Goal: Task Accomplishment & Management: Use online tool/utility

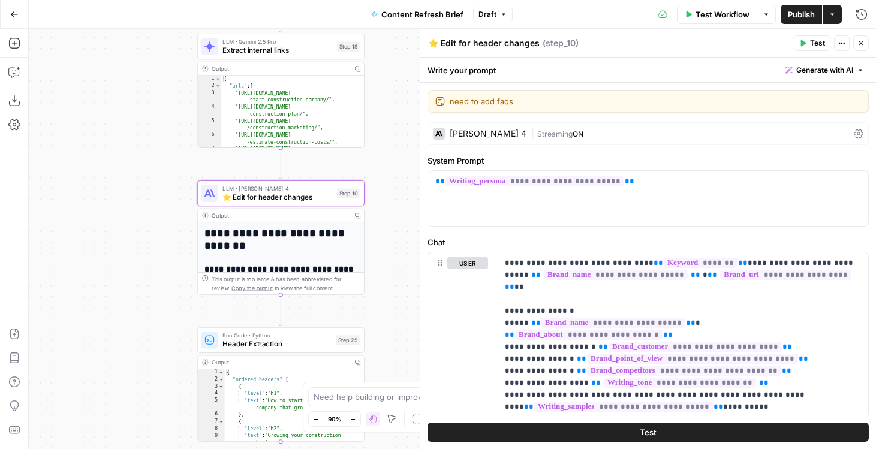
scroll to position [887, 0]
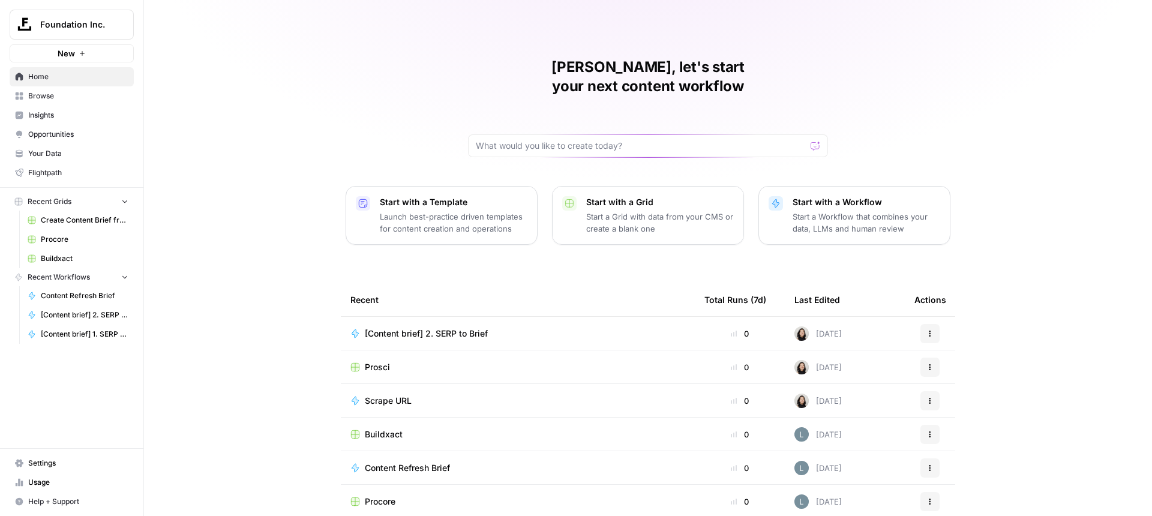
click at [125, 25] on icon "Workspace: Foundation Inc." at bounding box center [124, 25] width 12 height 12
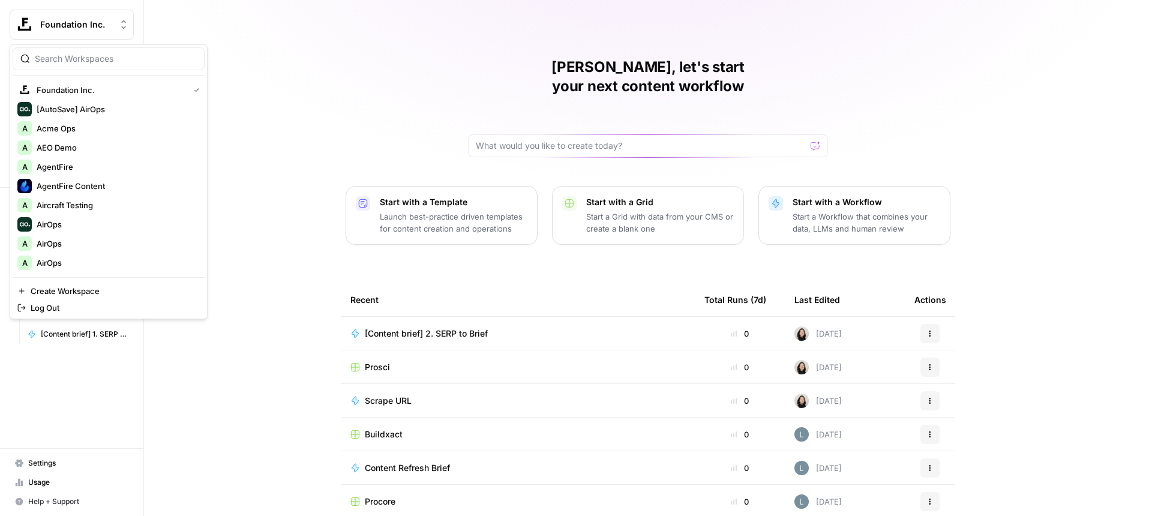
click at [121, 53] on input "search" at bounding box center [116, 59] width 162 height 12
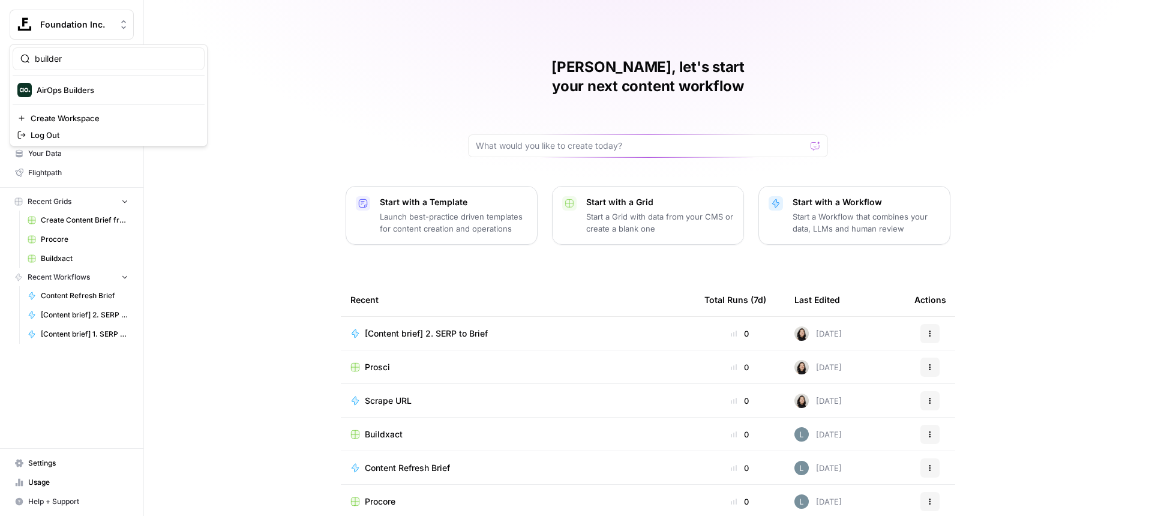
type input "builder"
click at [91, 94] on span "AirOps Builders" at bounding box center [116, 90] width 158 height 12
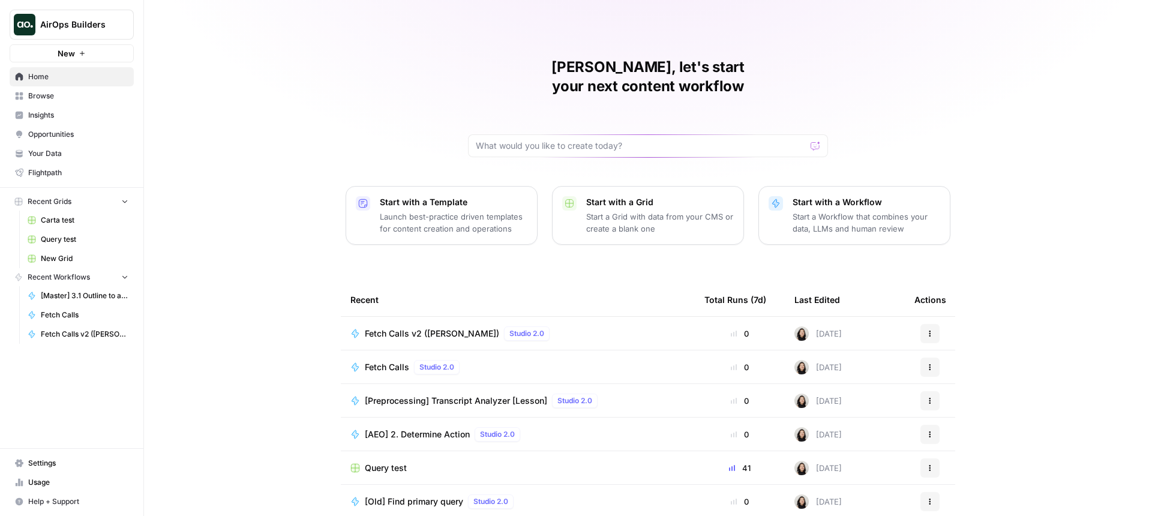
click at [382, 361] on span "Fetch Calls" at bounding box center [387, 367] width 44 height 12
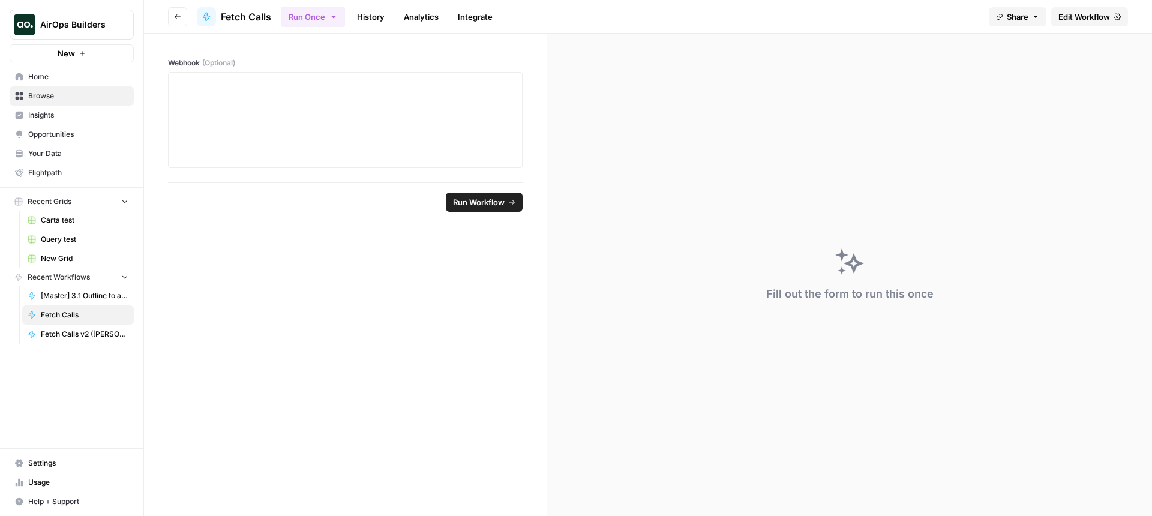
click at [1091, 13] on span "Edit Workflow" at bounding box center [1084, 17] width 52 height 12
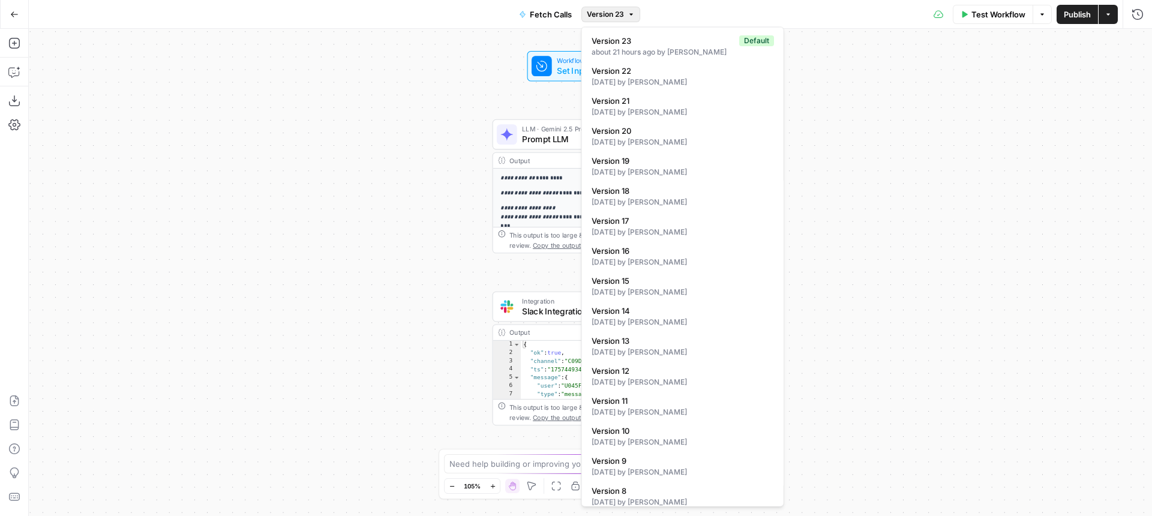
click at [597, 11] on span "Version 23" at bounding box center [605, 14] width 37 height 11
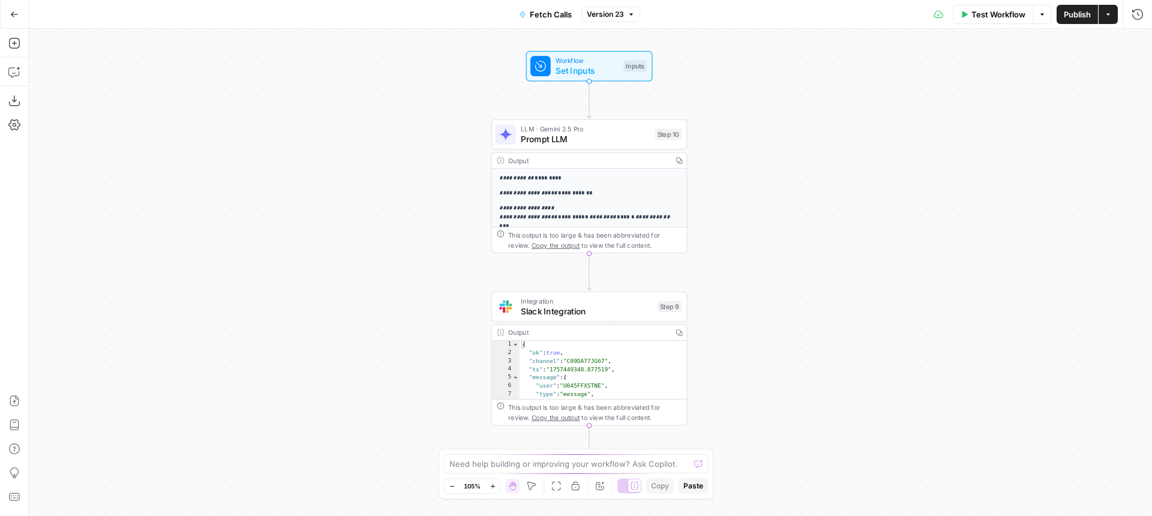
drag, startPoint x: 400, startPoint y: 137, endPoint x: 285, endPoint y: 137, distance: 115.2
click at [285, 137] on div "**********" at bounding box center [590, 272] width 1123 height 487
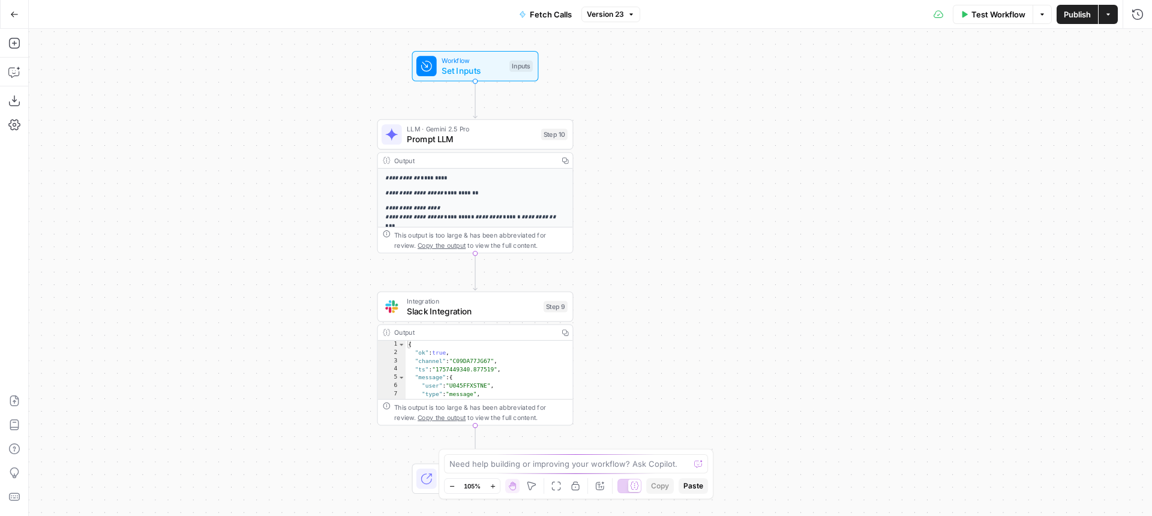
click at [1143, 20] on button "Run History" at bounding box center [1137, 14] width 19 height 19
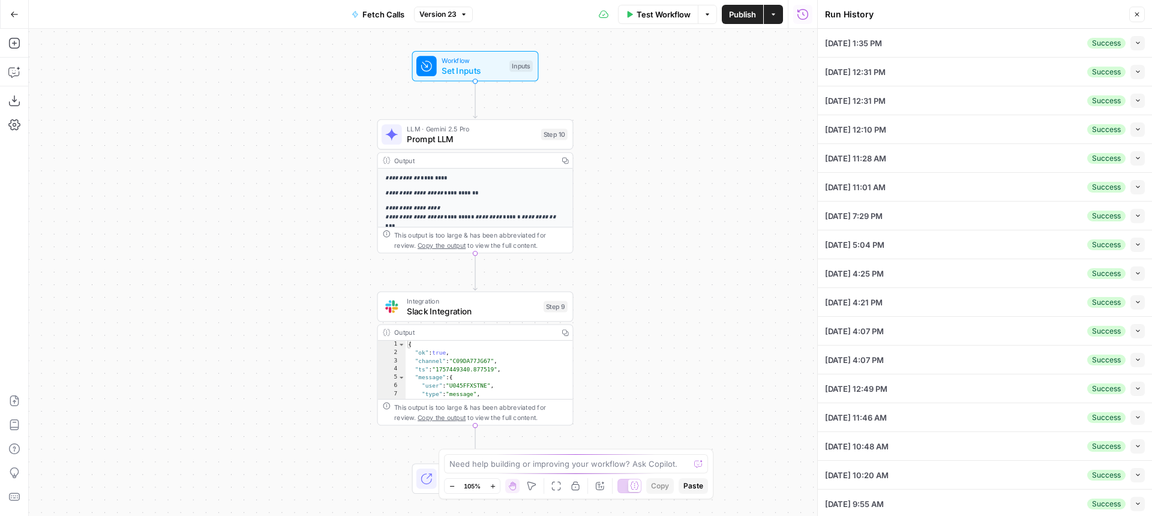
click at [1035, 38] on div "09/10/25 at 1:35 PM Success Collapse" at bounding box center [985, 43] width 320 height 28
click at [1135, 42] on icon "button" at bounding box center [1137, 43] width 4 height 2
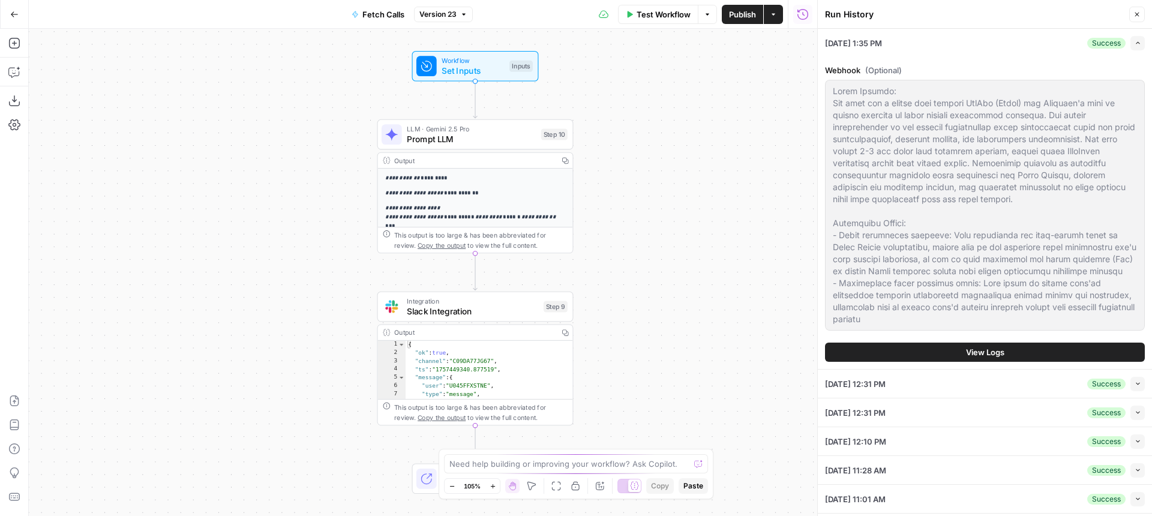
click at [948, 351] on button "View Logs" at bounding box center [985, 351] width 320 height 19
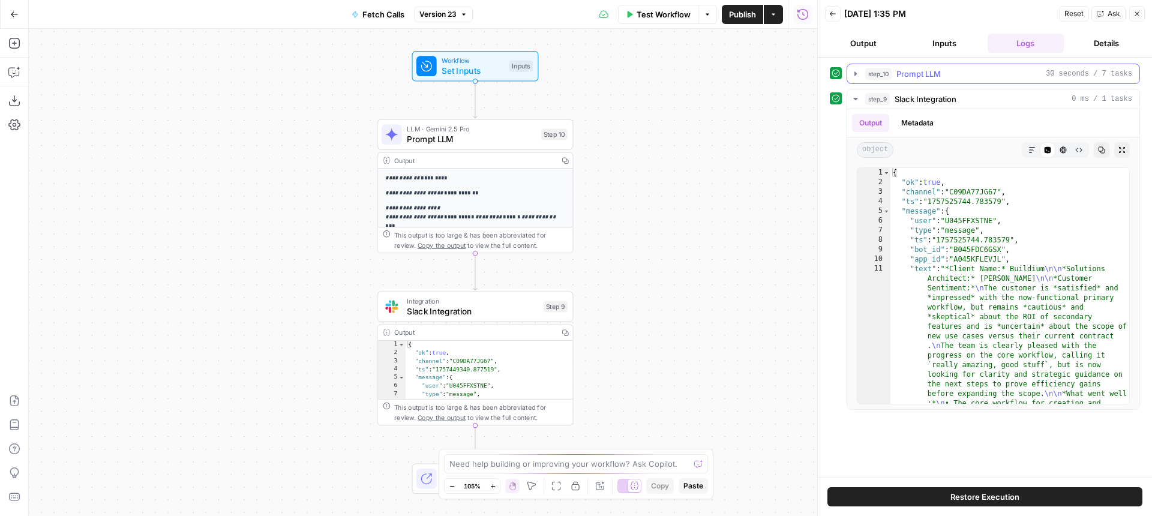
click at [917, 76] on span "Prompt LLM" at bounding box center [918, 74] width 44 height 12
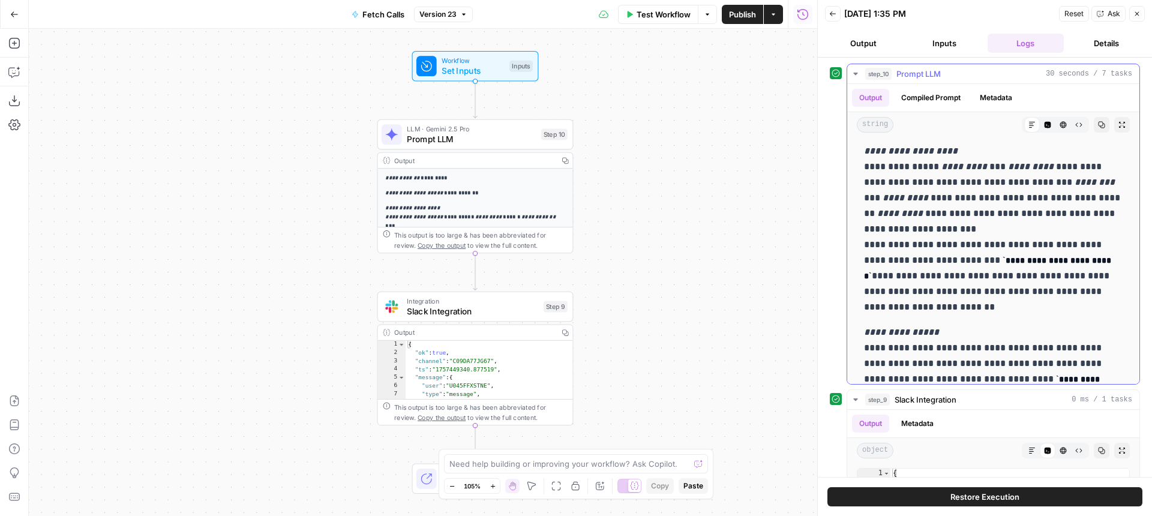
scroll to position [59, 0]
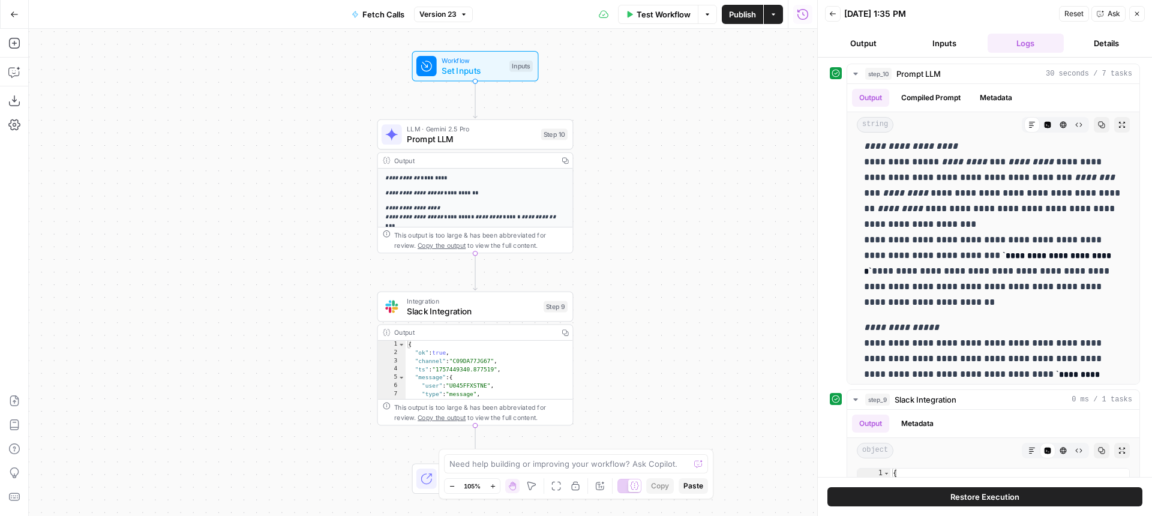
click at [425, 131] on span "LLM · Gemini 2.5 Pro" at bounding box center [471, 129] width 129 height 10
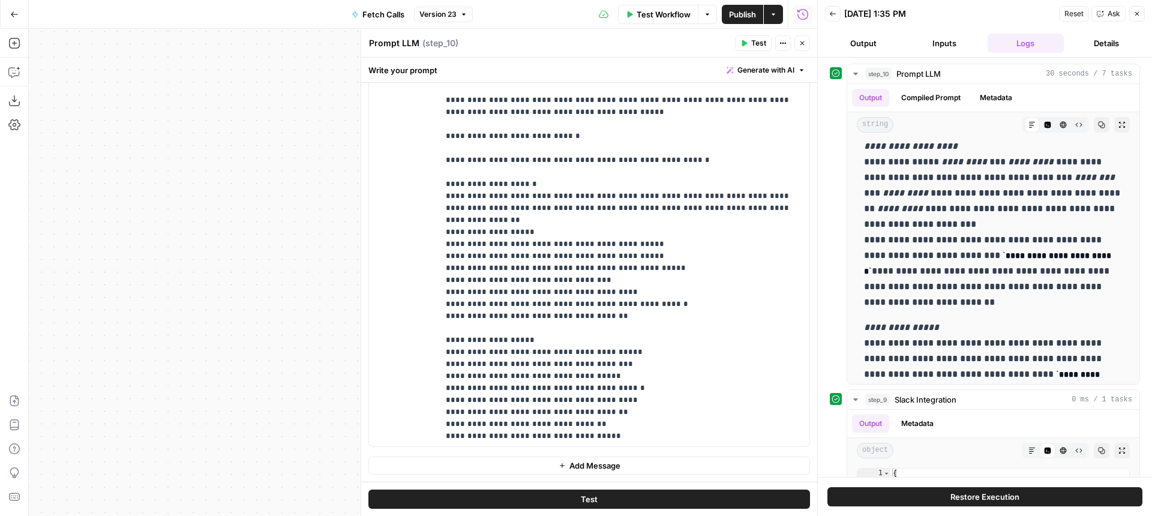
scroll to position [5398, 0]
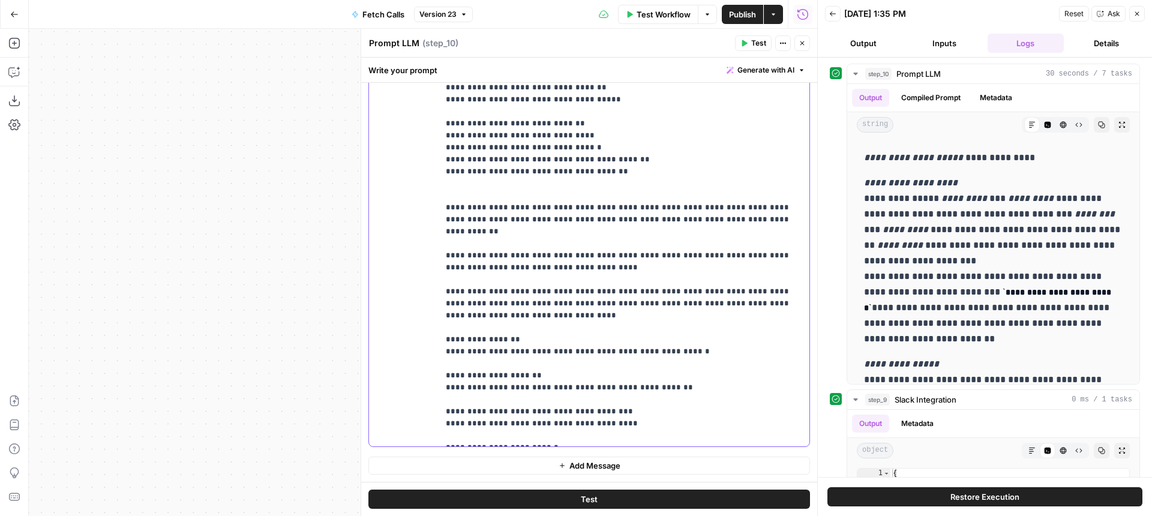
scroll to position [5386, 0]
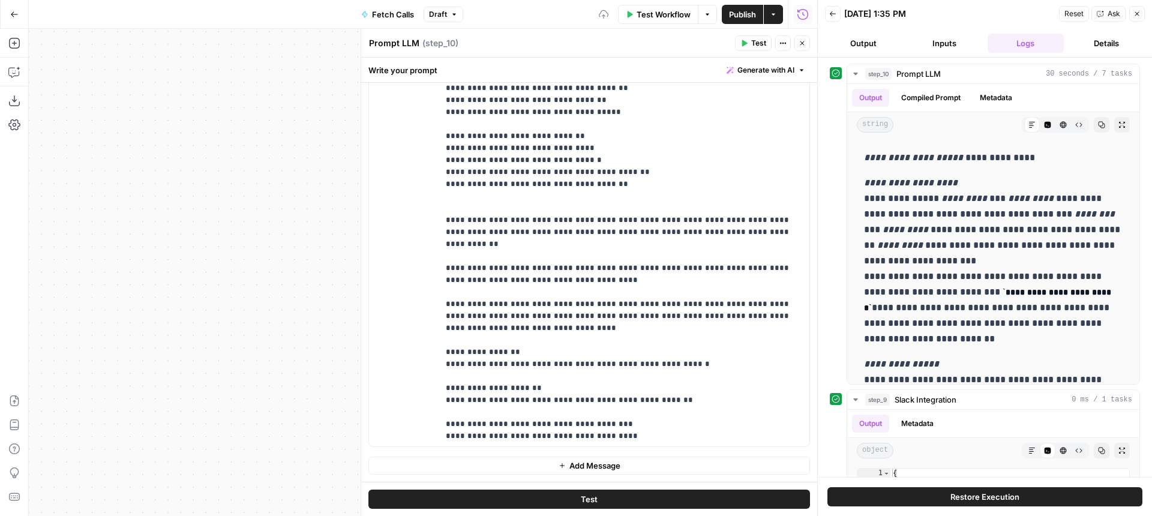
click at [627, 491] on button "Test" at bounding box center [588, 498] width 441 height 19
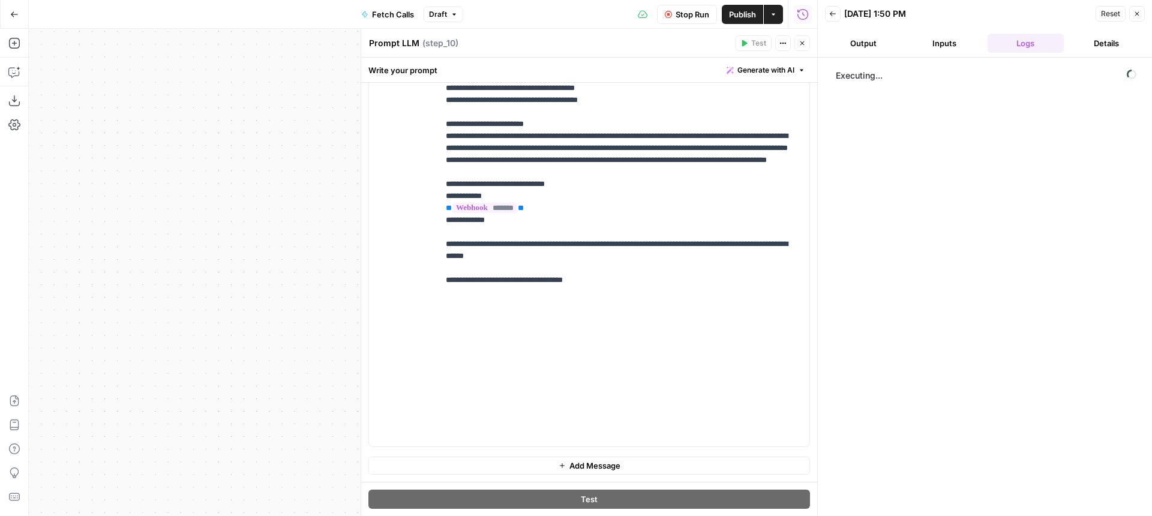
click at [860, 49] on button "Output" at bounding box center [863, 43] width 76 height 19
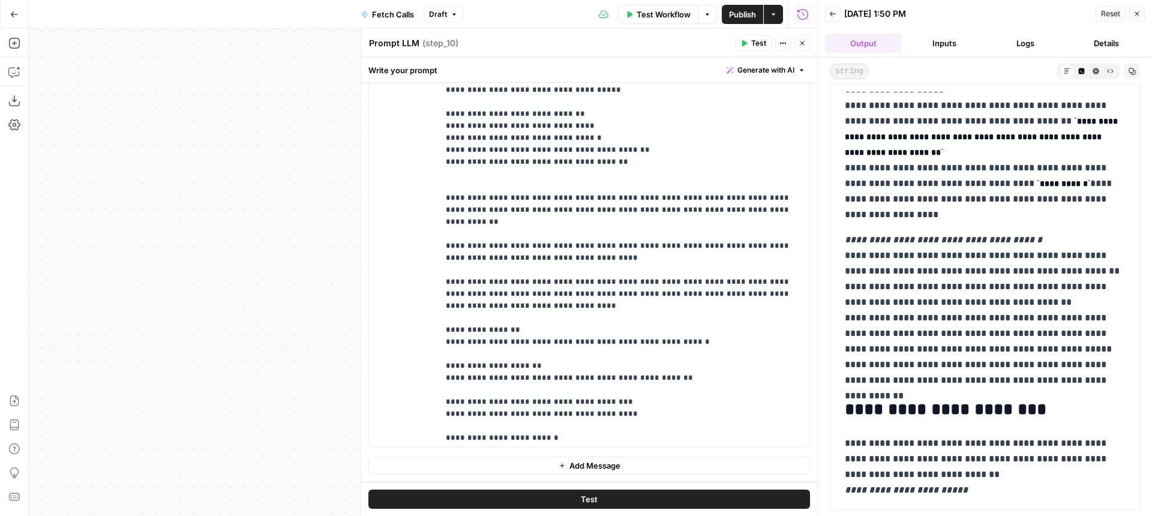
scroll to position [5410, 0]
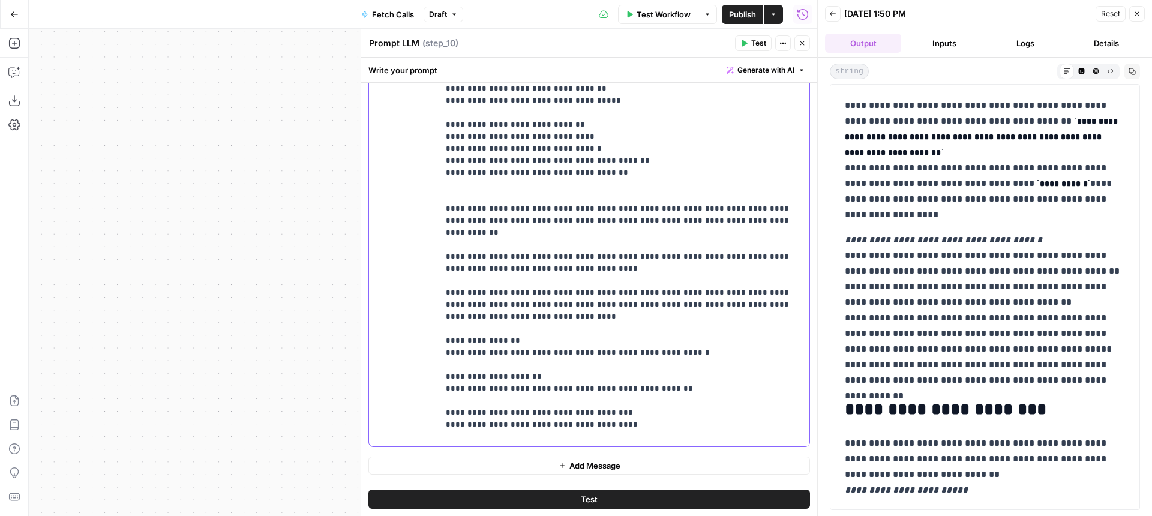
drag, startPoint x: 572, startPoint y: 305, endPoint x: 441, endPoint y: 308, distance: 130.2
click at [441, 308] on div "**********" at bounding box center [623, 201] width 371 height 489
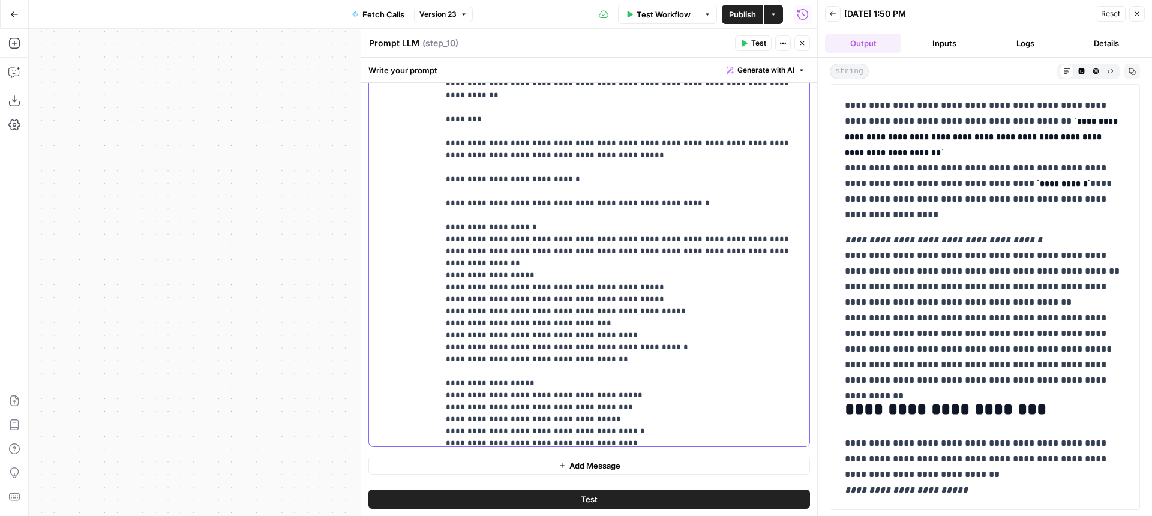
scroll to position [4826, 0]
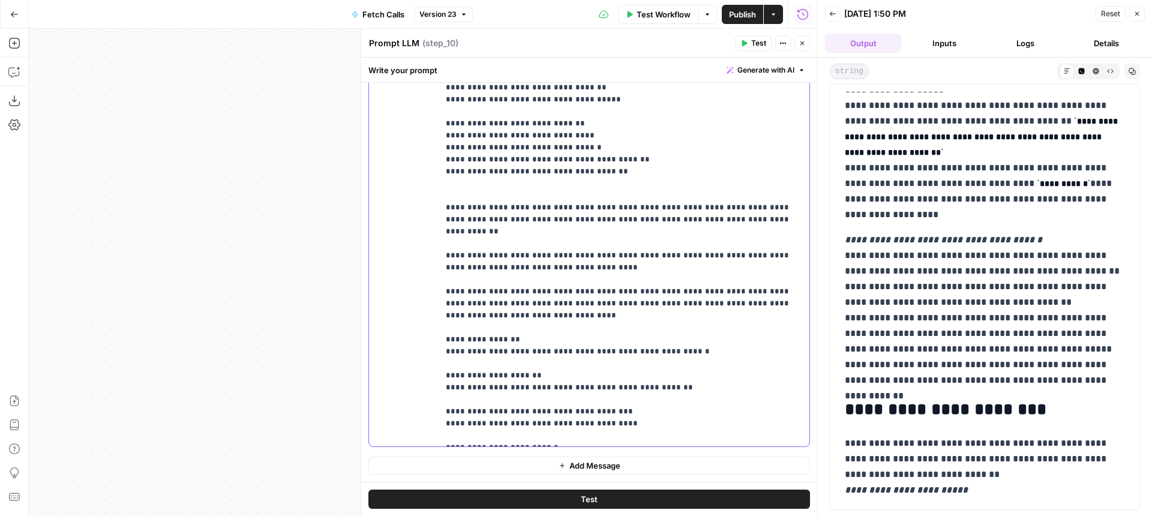
click at [585, 509] on div "Test" at bounding box center [589, 499] width 456 height 34
click at [583, 500] on span "Test" at bounding box center [589, 499] width 17 height 12
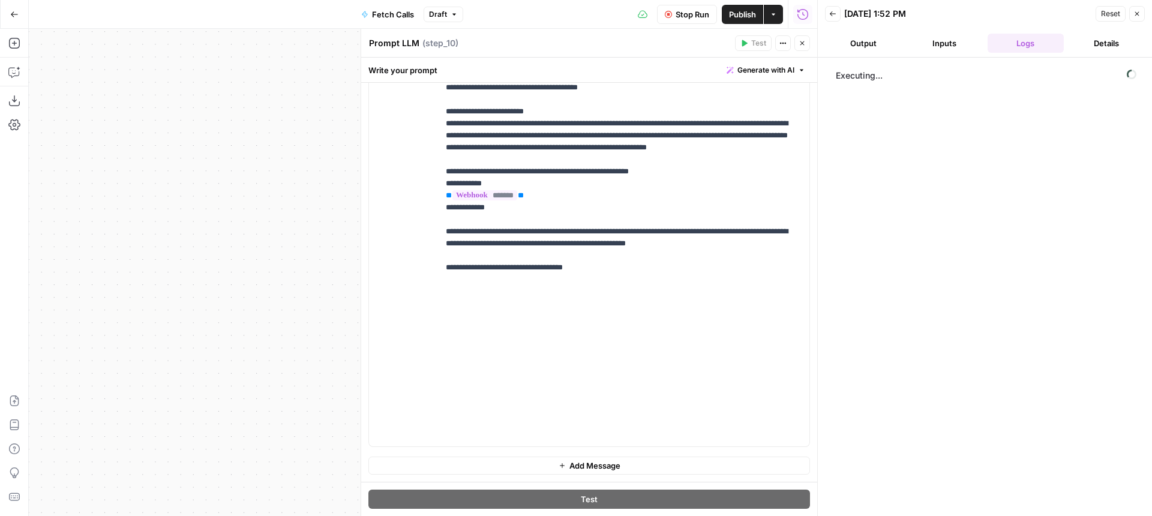
click at [734, 10] on span "Publish" at bounding box center [742, 14] width 27 height 12
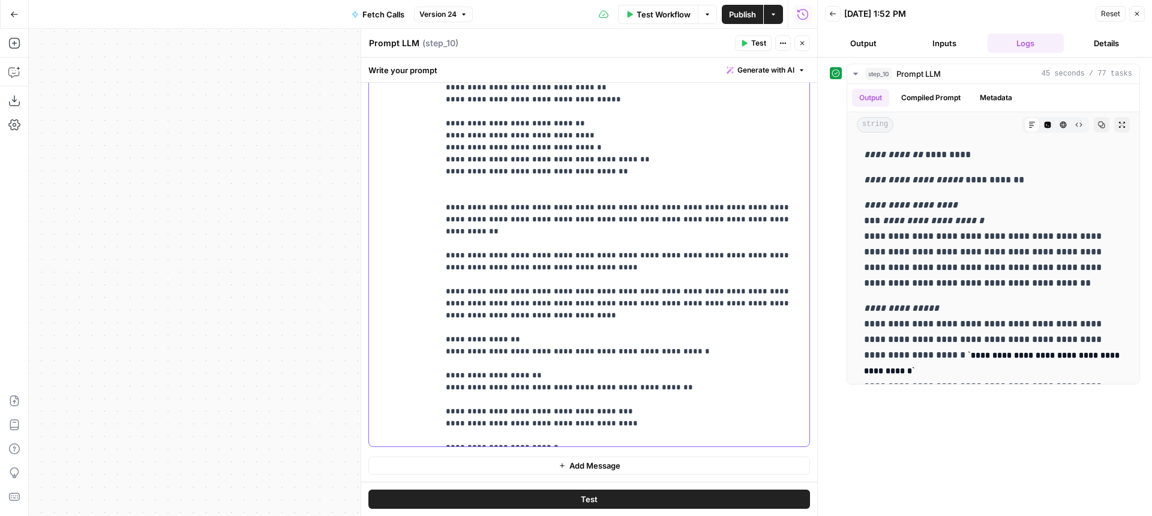
drag, startPoint x: 558, startPoint y: 413, endPoint x: 774, endPoint y: 421, distance: 216.6
drag, startPoint x: 764, startPoint y: 410, endPoint x: 553, endPoint y: 411, distance: 211.1
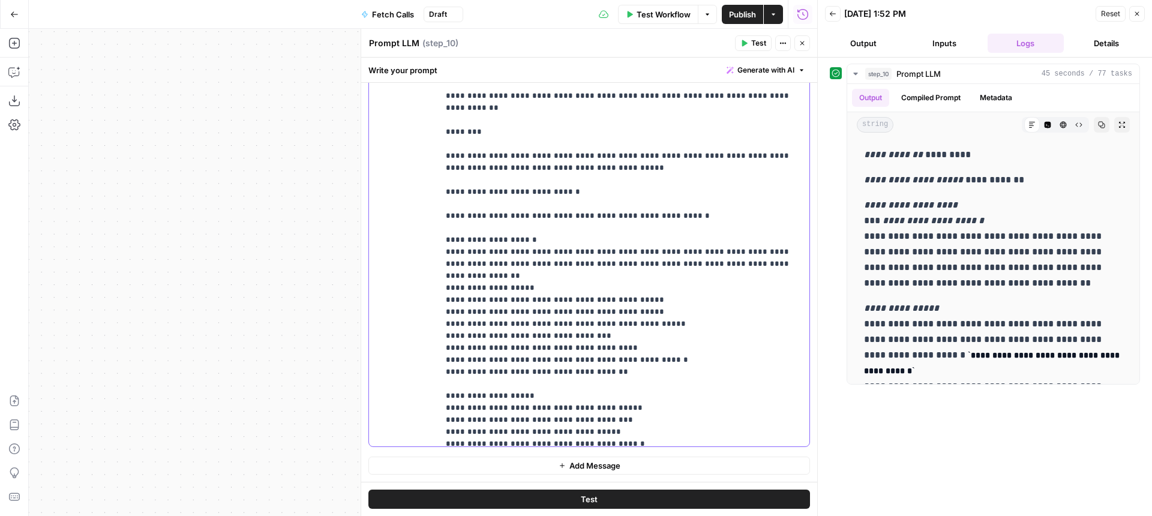
scroll to position [4803, 0]
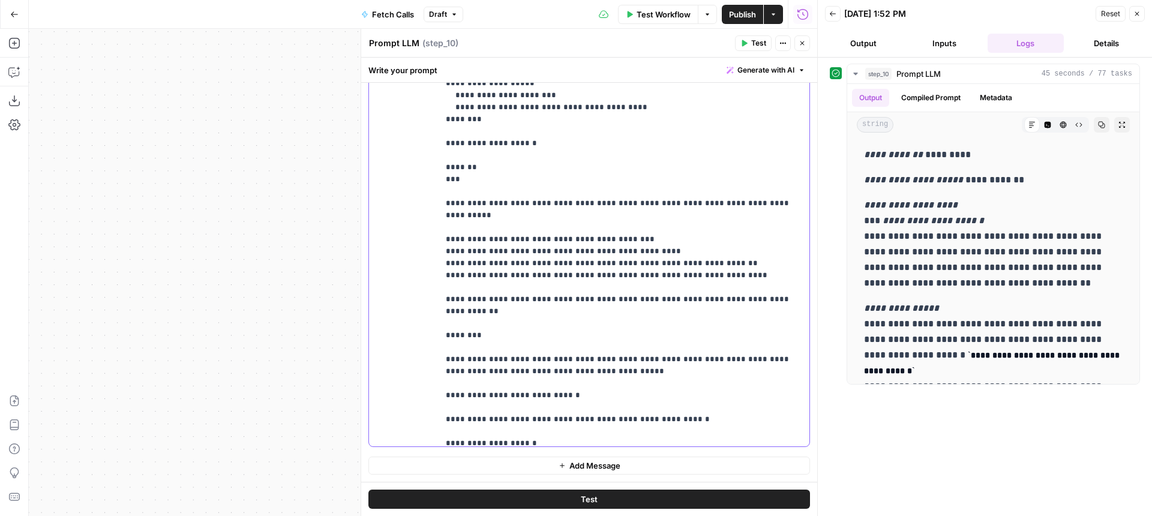
drag, startPoint x: 444, startPoint y: 216, endPoint x: 600, endPoint y: 318, distance: 186.1
click at [600, 318] on div "**********" at bounding box center [623, 201] width 371 height 489
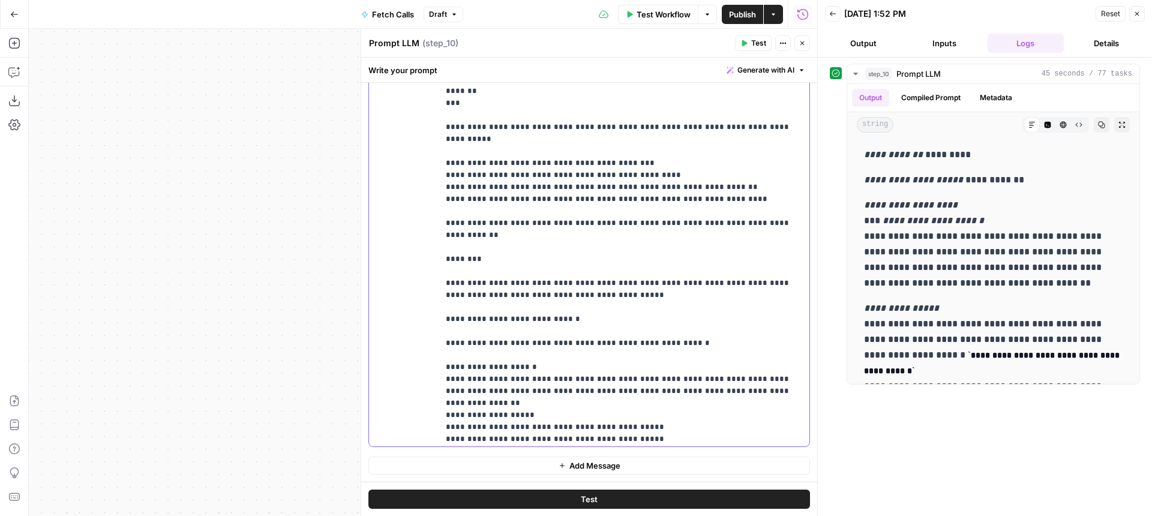
scroll to position [4890, 0]
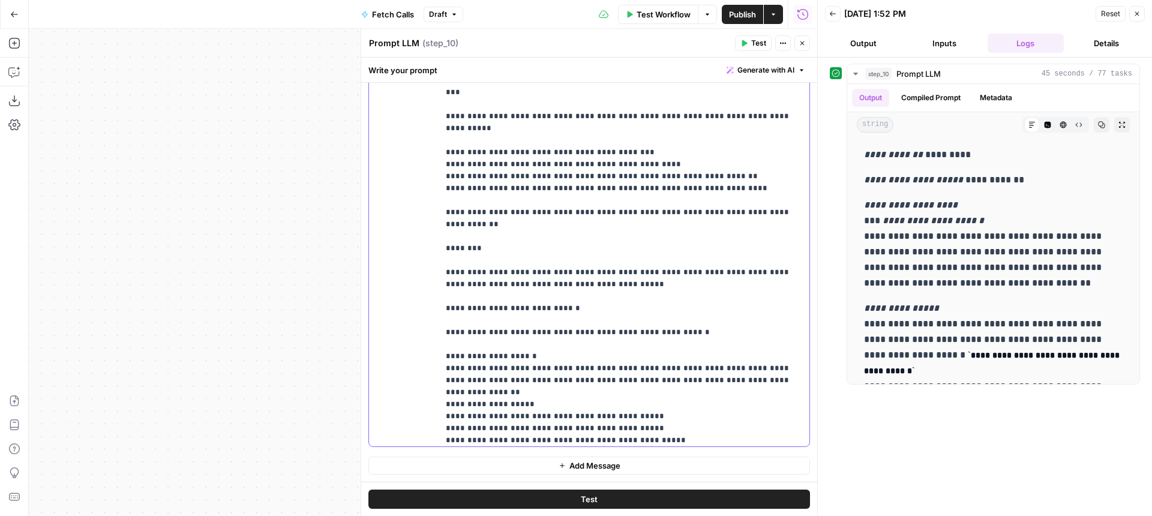
drag, startPoint x: 502, startPoint y: 139, endPoint x: 605, endPoint y: 305, distance: 195.2
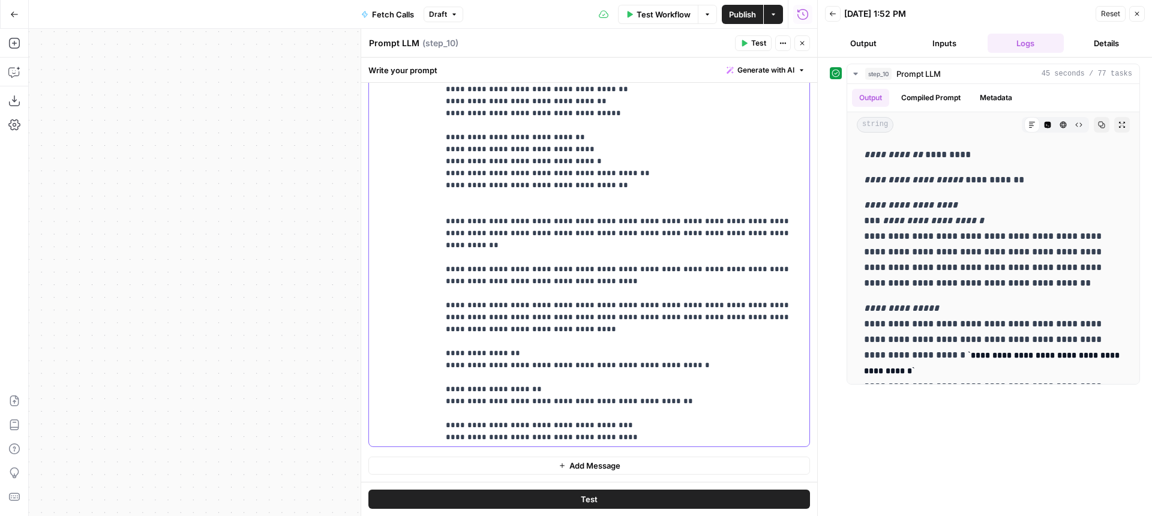
scroll to position [5398, 0]
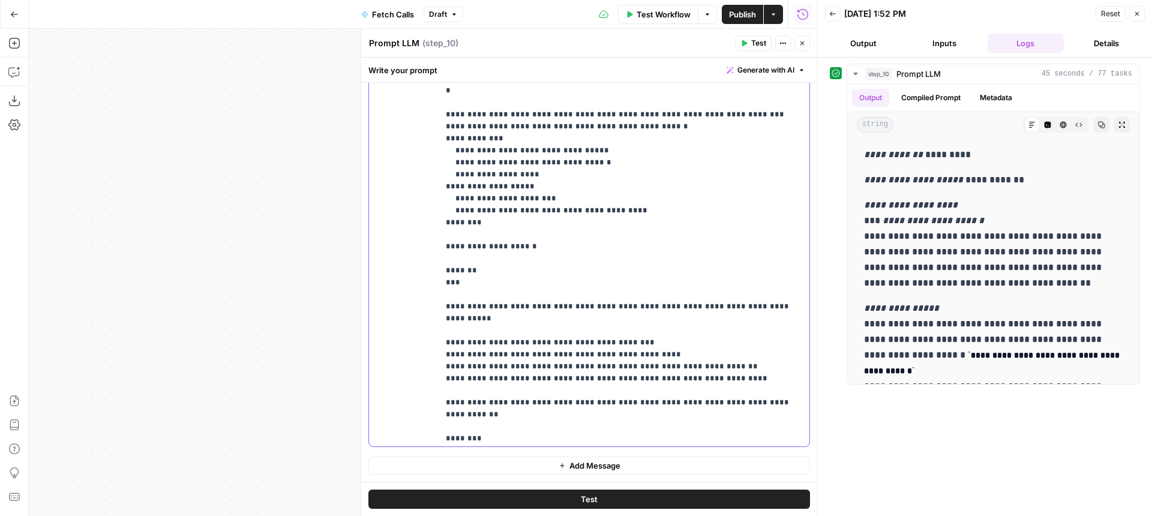
scroll to position [4715, 0]
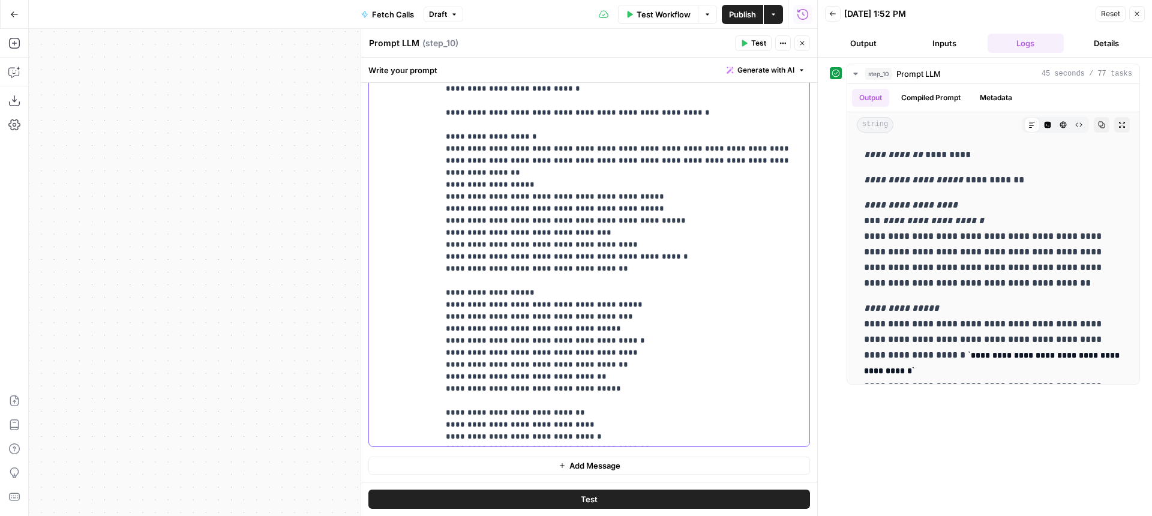
scroll to position [5410, 0]
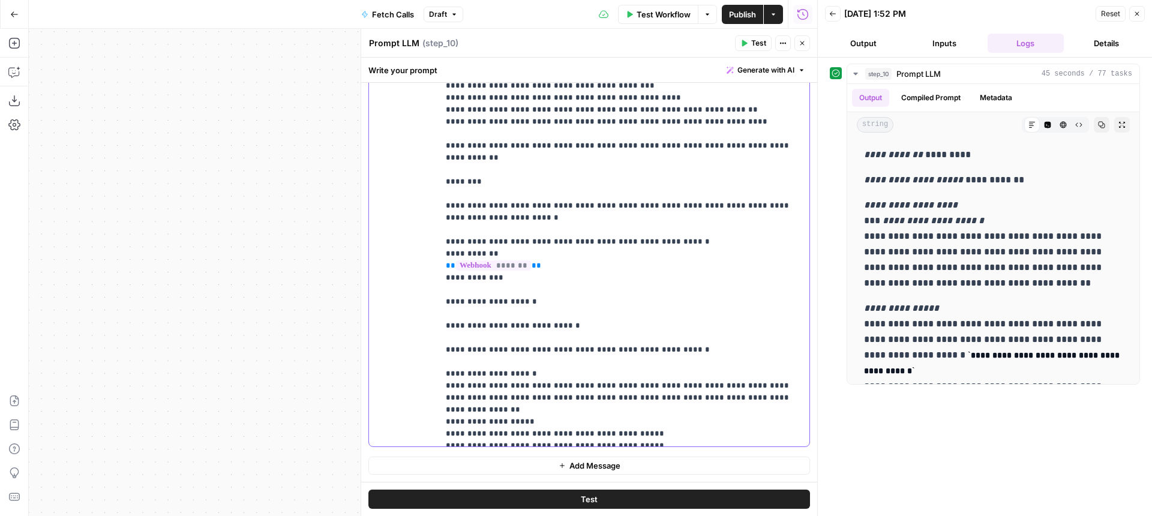
scroll to position [4868, 0]
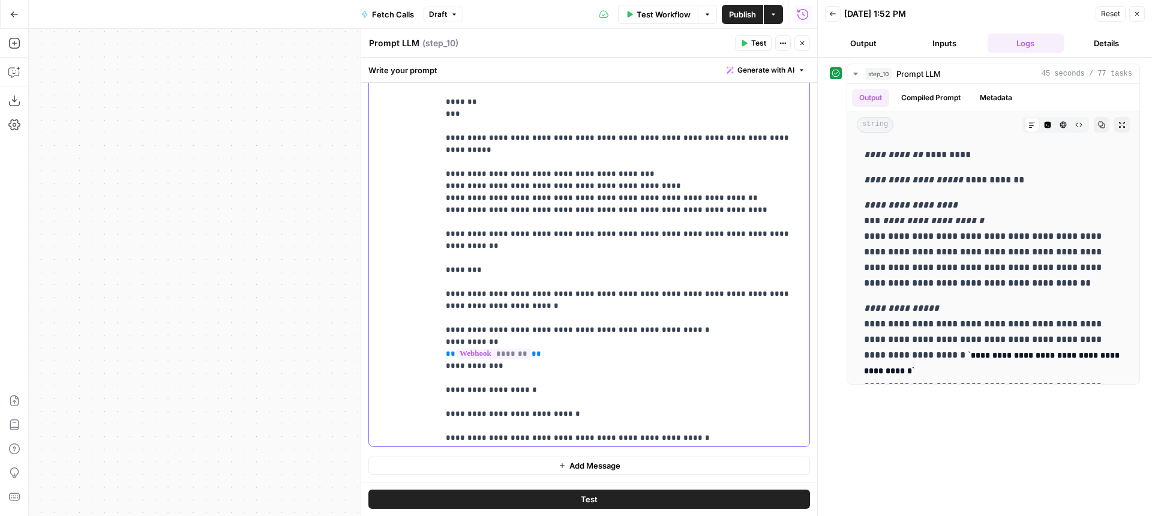
click at [441, 237] on div "**********" at bounding box center [623, 201] width 371 height 489
drag, startPoint x: 462, startPoint y: 185, endPoint x: 699, endPoint y: 152, distance: 239.3
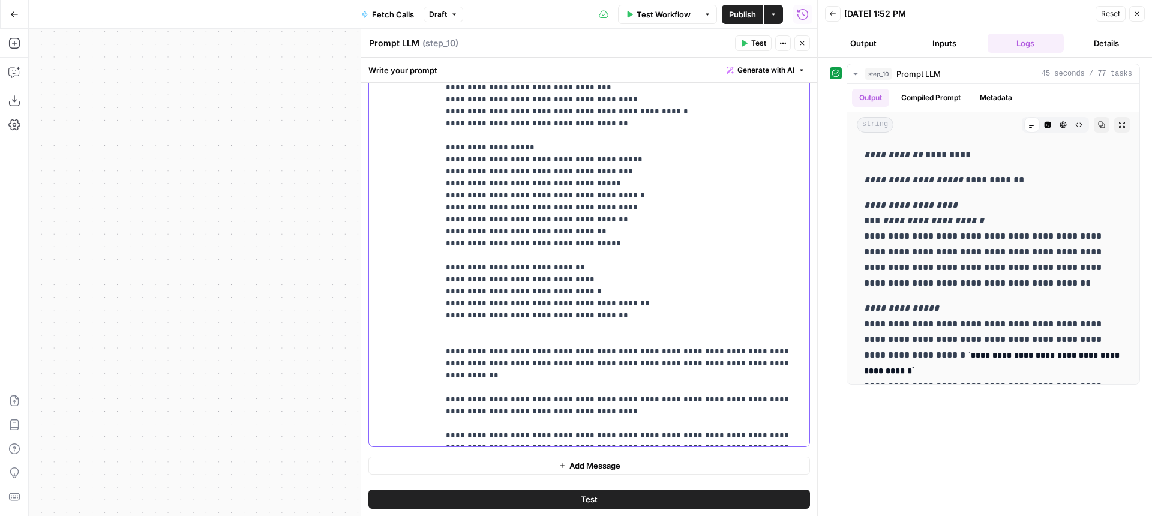
scroll to position [5398, 0]
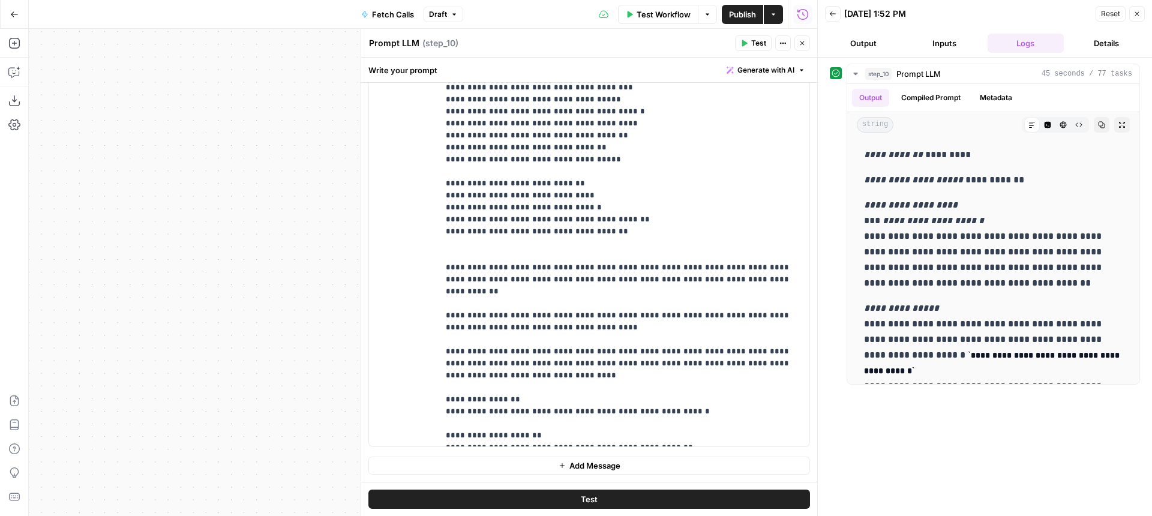
click at [631, 494] on button "Test" at bounding box center [588, 498] width 441 height 19
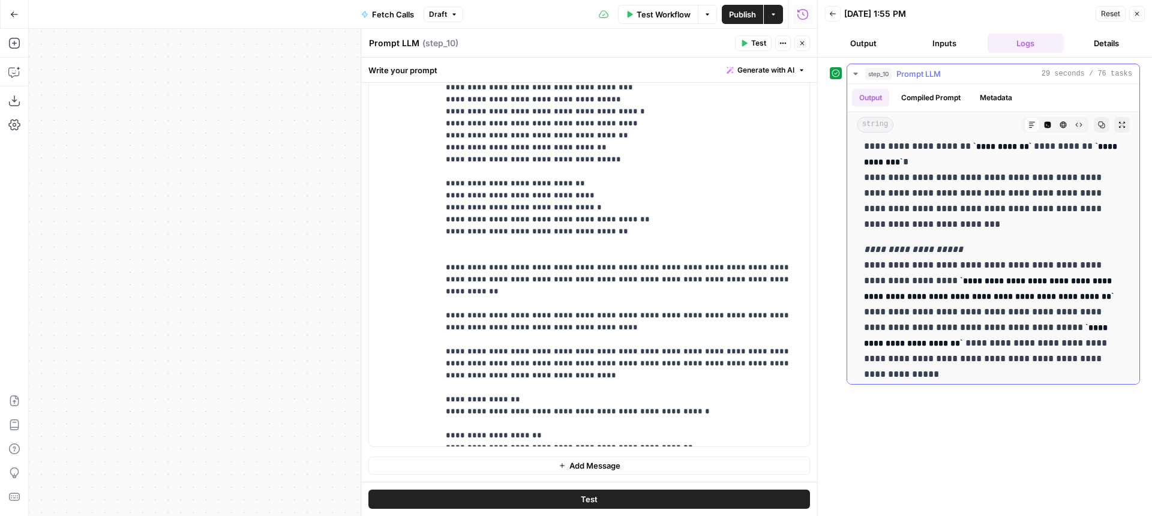
scroll to position [522, 0]
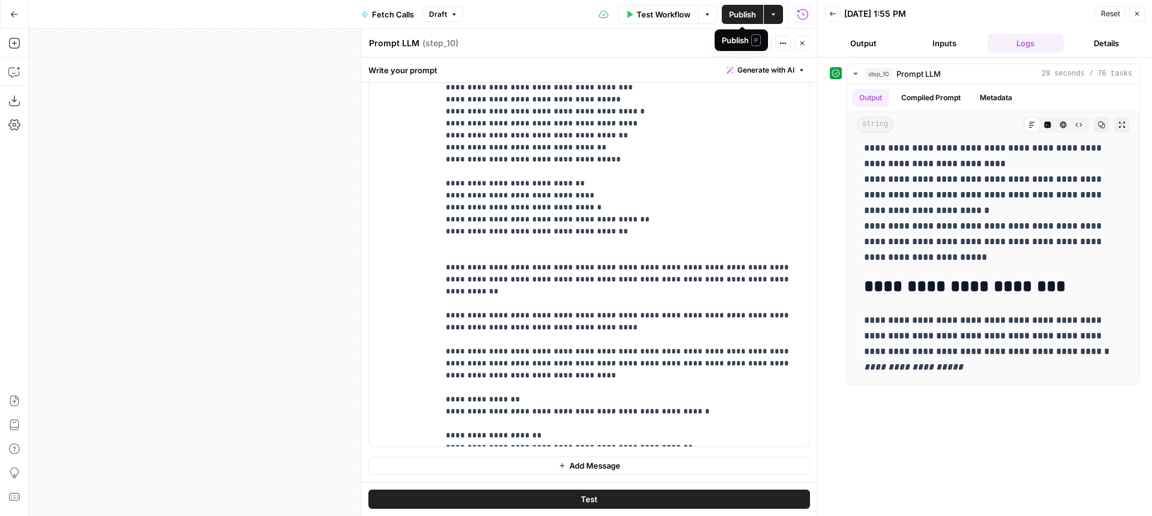
click at [736, 16] on span "Publish" at bounding box center [742, 14] width 27 height 12
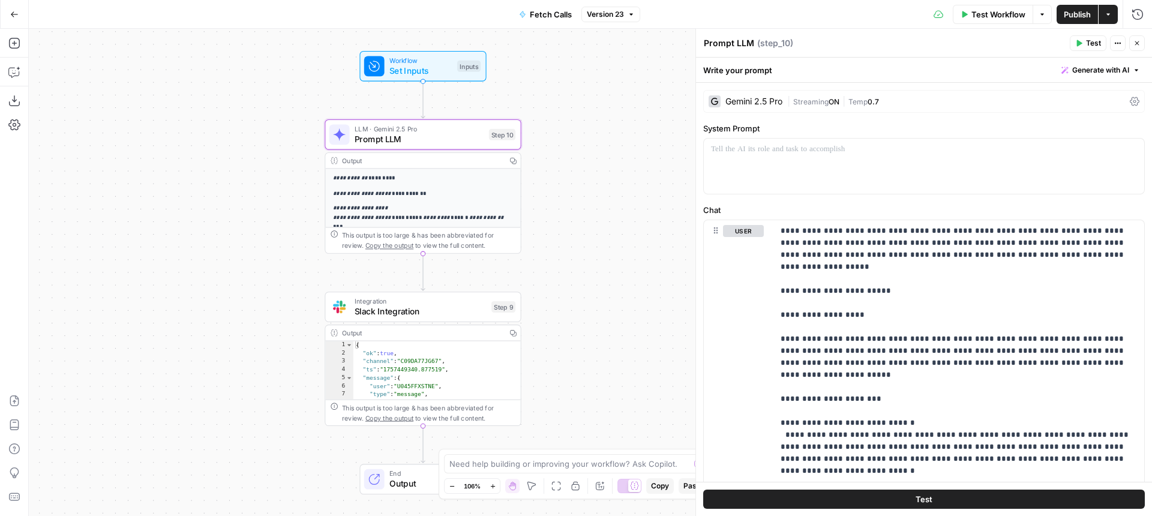
scroll to position [5398, 0]
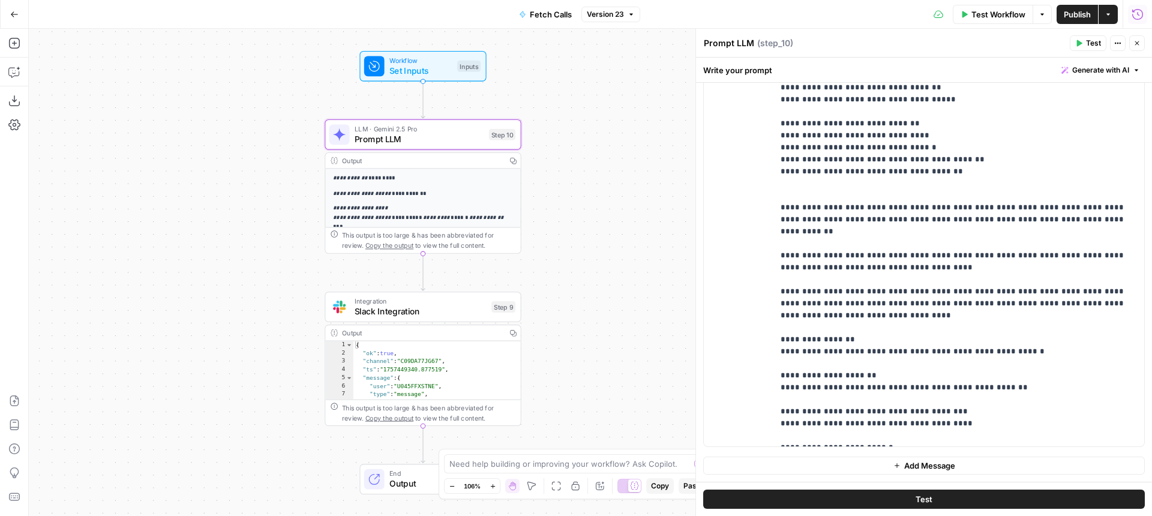
click at [1131, 11] on button "Run History" at bounding box center [1137, 14] width 19 height 19
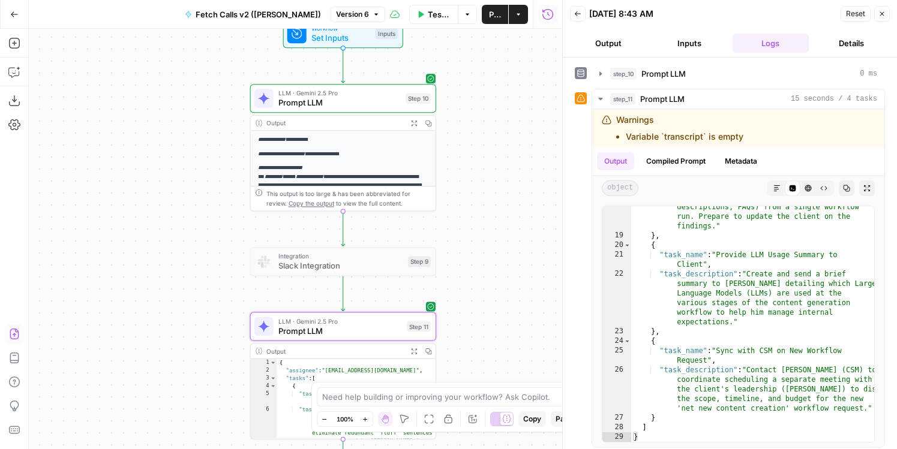
scroll to position [330, 0]
drag, startPoint x: 497, startPoint y: 232, endPoint x: 498, endPoint y: 226, distance: 6.6
click at [498, 226] on div "**********" at bounding box center [295, 239] width 533 height 420
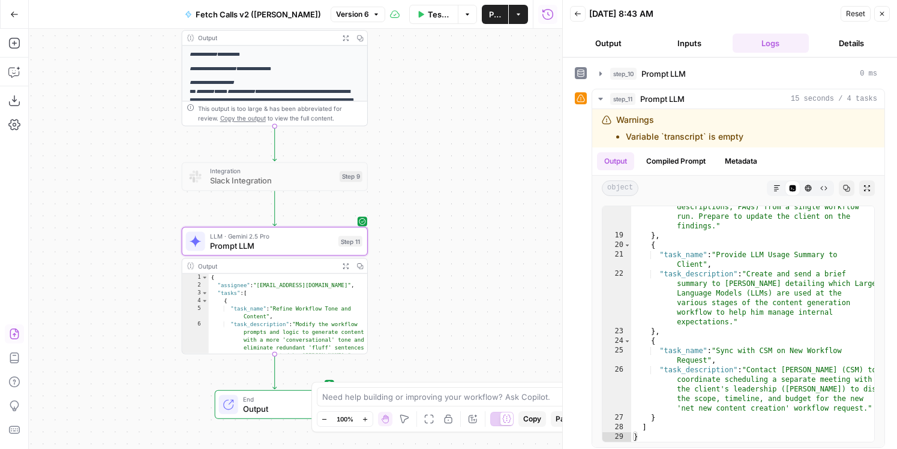
drag, startPoint x: 166, startPoint y: 335, endPoint x: 97, endPoint y: 256, distance: 104.5
click at [97, 256] on div "**********" at bounding box center [295, 239] width 533 height 420
click at [262, 243] on span "Prompt LLM" at bounding box center [272, 246] width 124 height 12
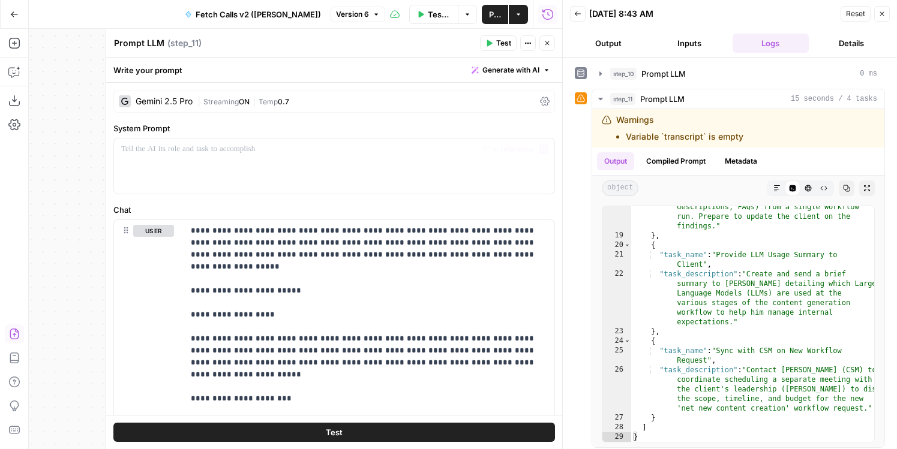
click at [546, 48] on button "Close" at bounding box center [547, 43] width 16 height 16
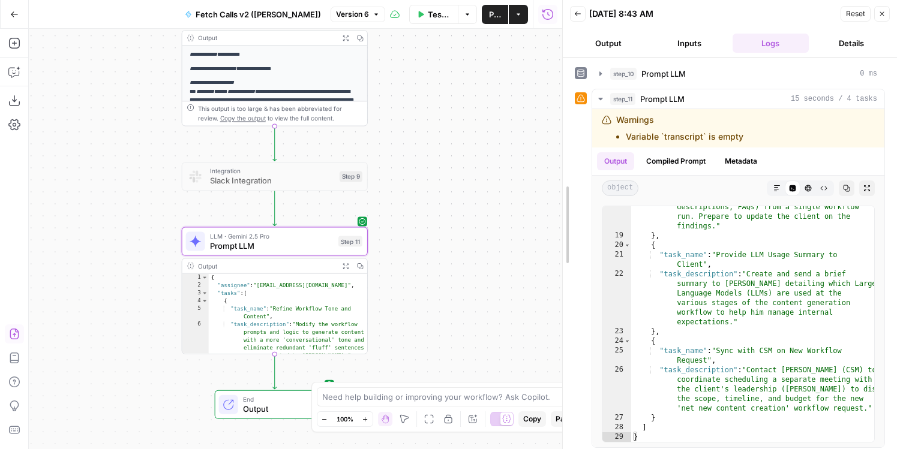
drag, startPoint x: 564, startPoint y: 209, endPoint x: 377, endPoint y: 209, distance: 187.1
click at [377, 209] on body "**********" at bounding box center [448, 224] width 897 height 449
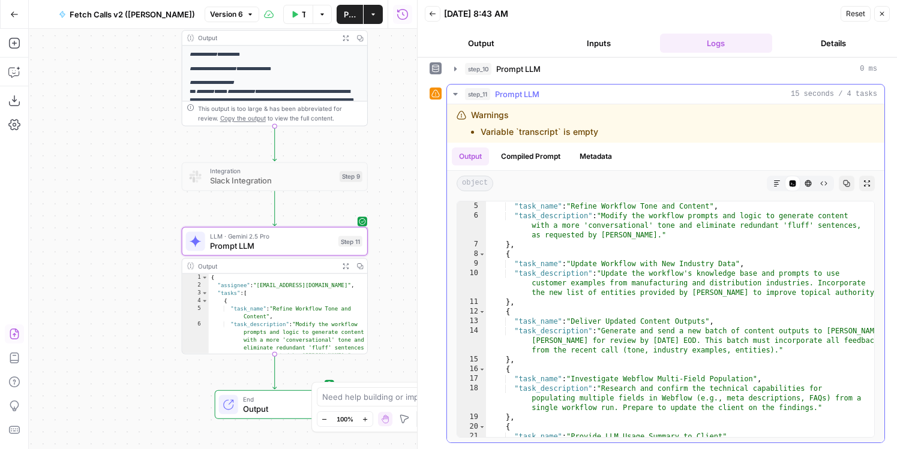
scroll to position [0, 0]
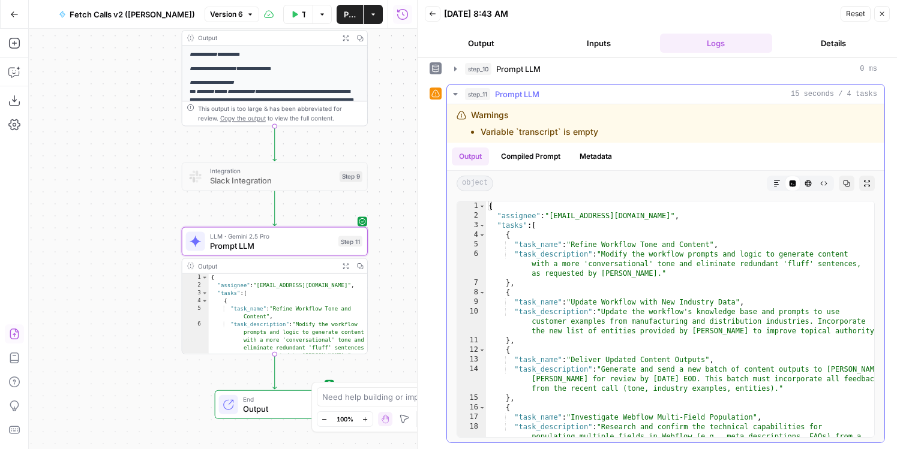
click at [510, 211] on div "{ "assignee" : "[EMAIL_ADDRESS][DOMAIN_NAME]" , "tasks" : [ { "task_name" : "Re…" at bounding box center [680, 339] width 388 height 274
click at [537, 232] on div "{ "assignee" : "[EMAIL_ADDRESS][DOMAIN_NAME]" , "tasks" : [ { "task_name" : "Re…" at bounding box center [680, 339] width 388 height 274
drag, startPoint x: 573, startPoint y: 240, endPoint x: 680, endPoint y: 240, distance: 106.8
click at [680, 240] on div "{ "assignee" : "[EMAIL_ADDRESS][DOMAIN_NAME]" , "tasks" : [ { "task_name" : "Re…" at bounding box center [680, 339] width 388 height 274
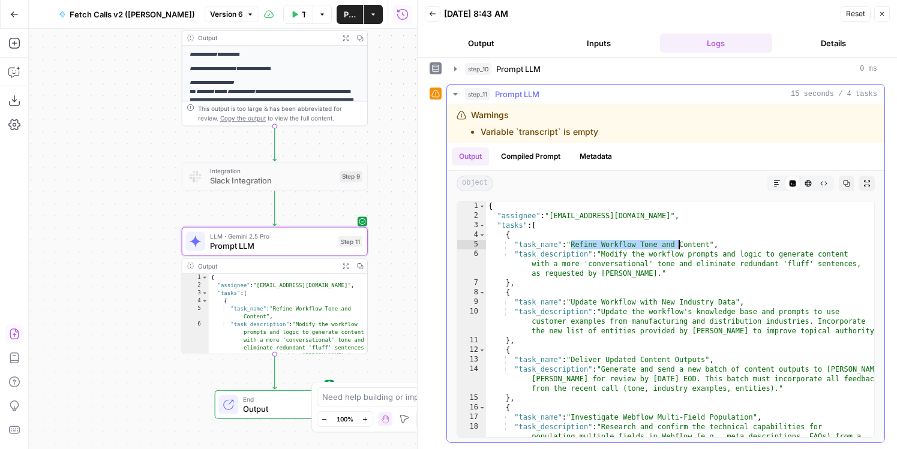
click at [680, 240] on div "{ "assignee" : "[EMAIL_ADDRESS][DOMAIN_NAME]" , "tasks" : [ { "task_name" : "Re…" at bounding box center [680, 339] width 388 height 274
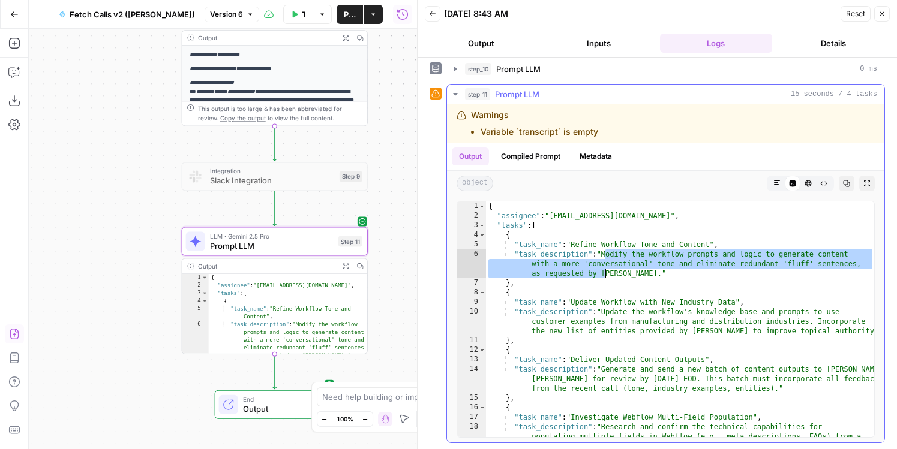
drag, startPoint x: 603, startPoint y: 259, endPoint x: 608, endPoint y: 281, distance: 22.7
click at [608, 281] on div "{ "assignee" : "[EMAIL_ADDRESS][DOMAIN_NAME]" , "tasks" : [ { "task_name" : "Re…" at bounding box center [680, 339] width 388 height 274
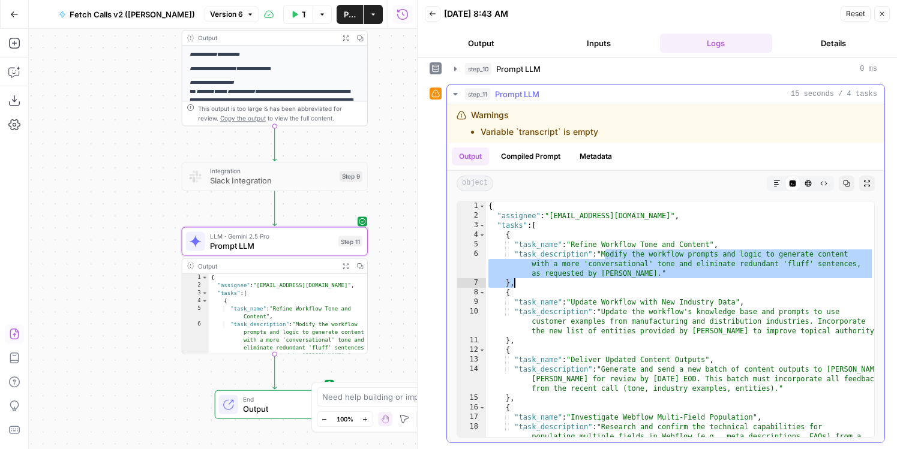
click at [608, 281] on div "{ "assignee" : "[EMAIL_ADDRESS][DOMAIN_NAME]" , "tasks" : [ { "task_name" : "Re…" at bounding box center [680, 339] width 388 height 274
type textarea "**"
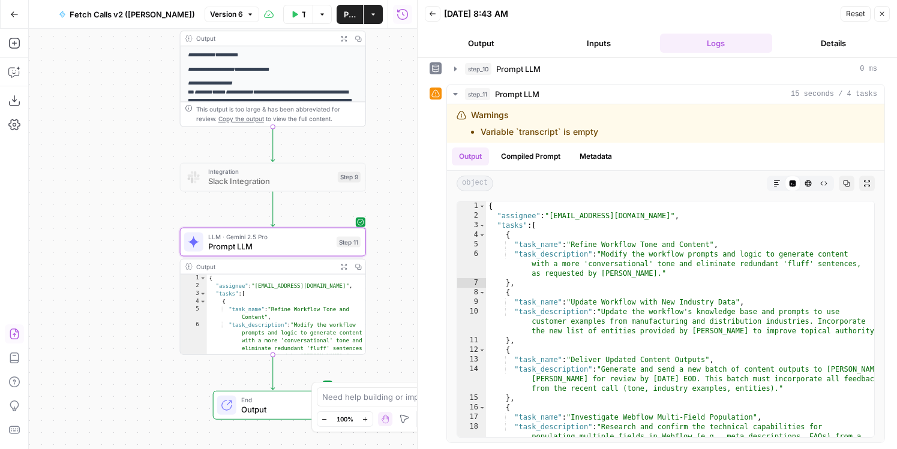
drag, startPoint x: 137, startPoint y: 113, endPoint x: 130, endPoint y: 205, distance: 92.1
click at [131, 204] on div "**********" at bounding box center [223, 239] width 388 height 420
